Goal: Find specific fact: Find specific fact

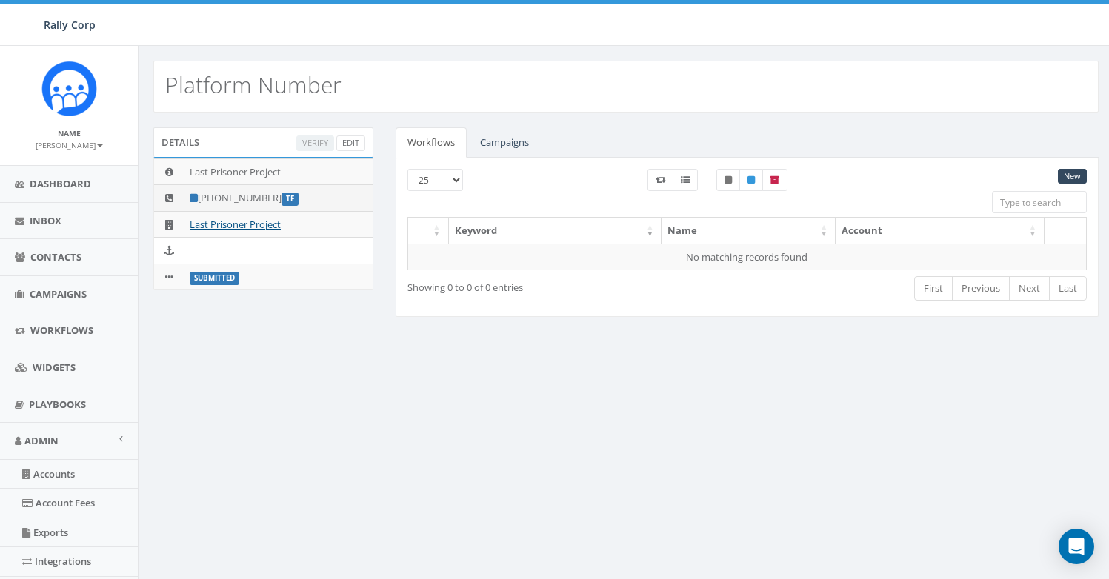
click at [259, 198] on td "+1 833-712-2506 TF" at bounding box center [278, 198] width 189 height 27
copy td "2506"
click at [260, 198] on td "+1 833-712-2506 TF" at bounding box center [278, 198] width 189 height 27
